Goal: Find specific page/section: Find specific page/section

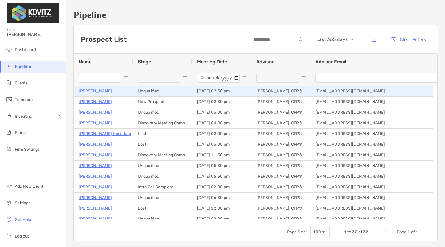
click at [117, 92] on div "Samuel Madden" at bounding box center [104, 91] width 50 height 10
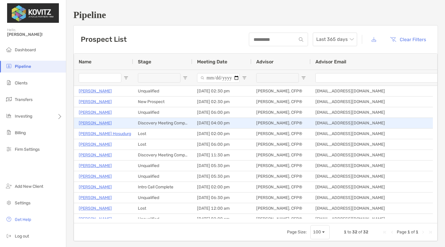
click at [103, 122] on p "[PERSON_NAME]" at bounding box center [95, 122] width 33 height 7
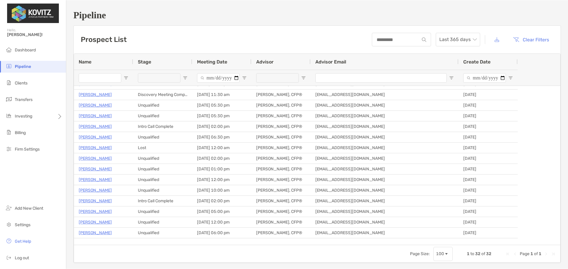
scroll to position [60, 0]
